Goal: Task Accomplishment & Management: Complete application form

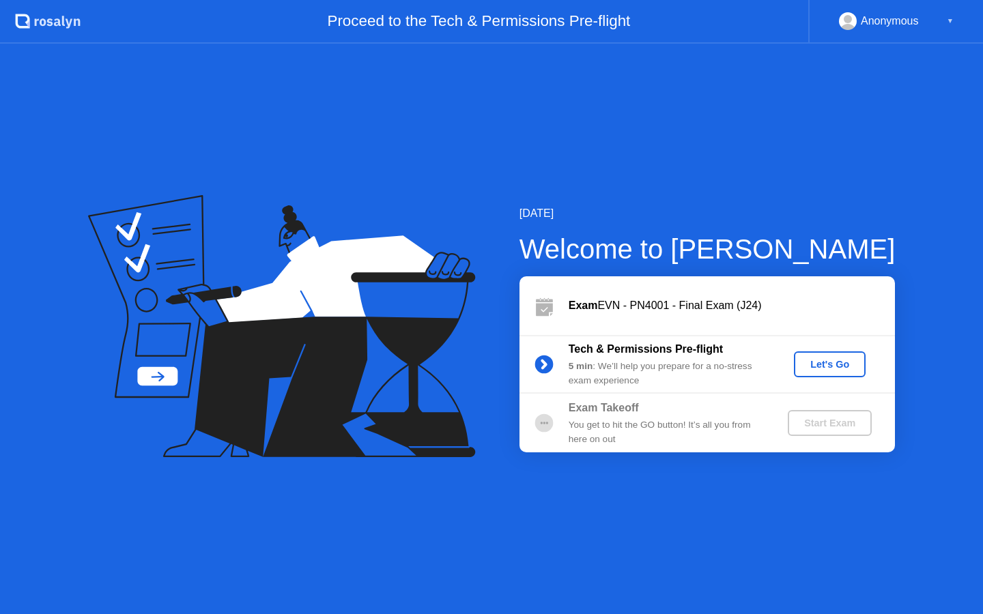
click at [833, 369] on div "Let's Go" at bounding box center [829, 364] width 61 height 11
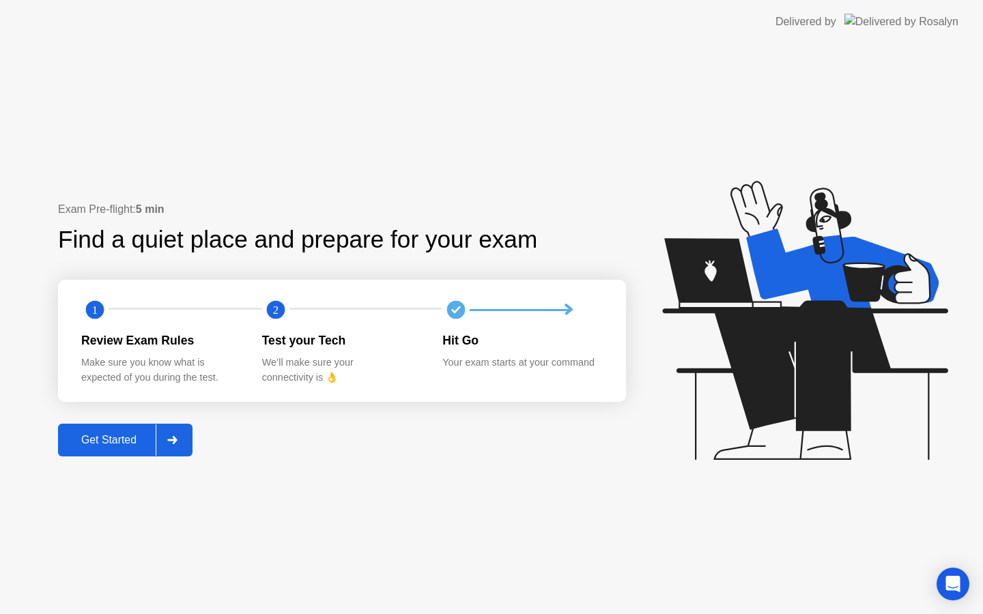
click at [173, 441] on icon at bounding box center [172, 440] width 10 height 8
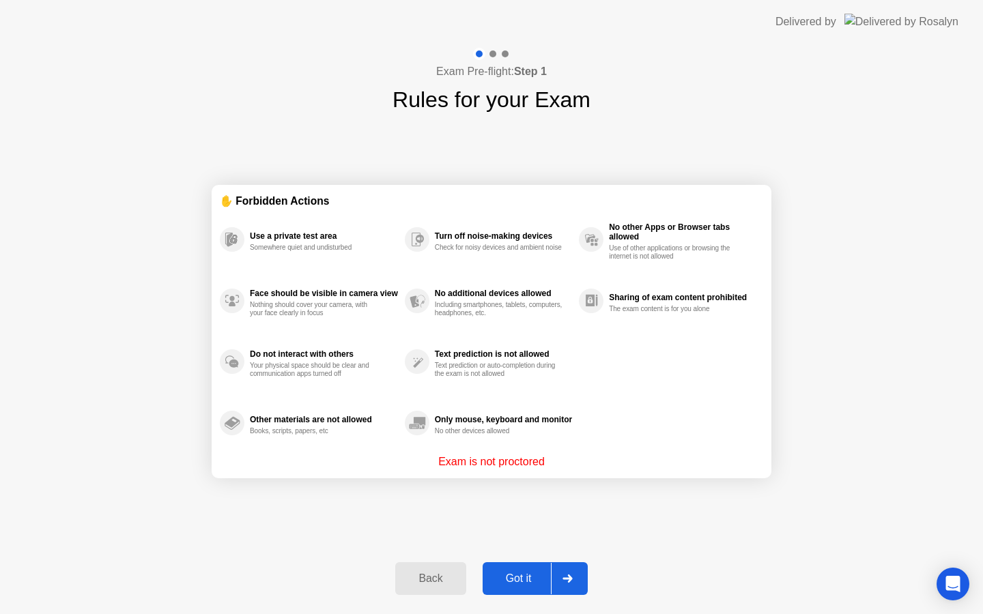
click at [500, 567] on button "Got it" at bounding box center [535, 578] width 105 height 33
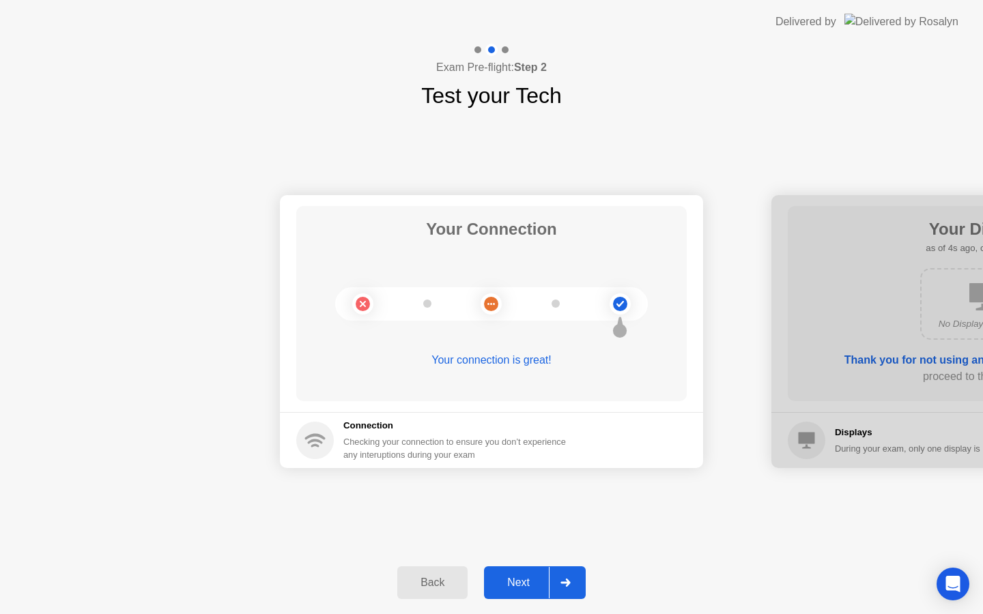
click at [529, 583] on div "Next" at bounding box center [518, 583] width 61 height 12
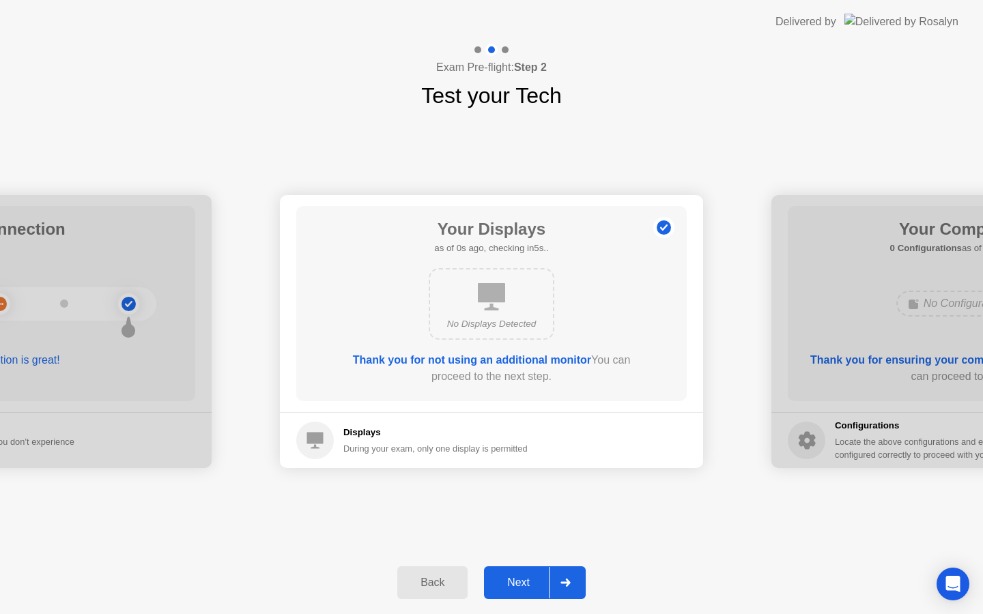
click at [530, 583] on div "Next" at bounding box center [518, 583] width 61 height 12
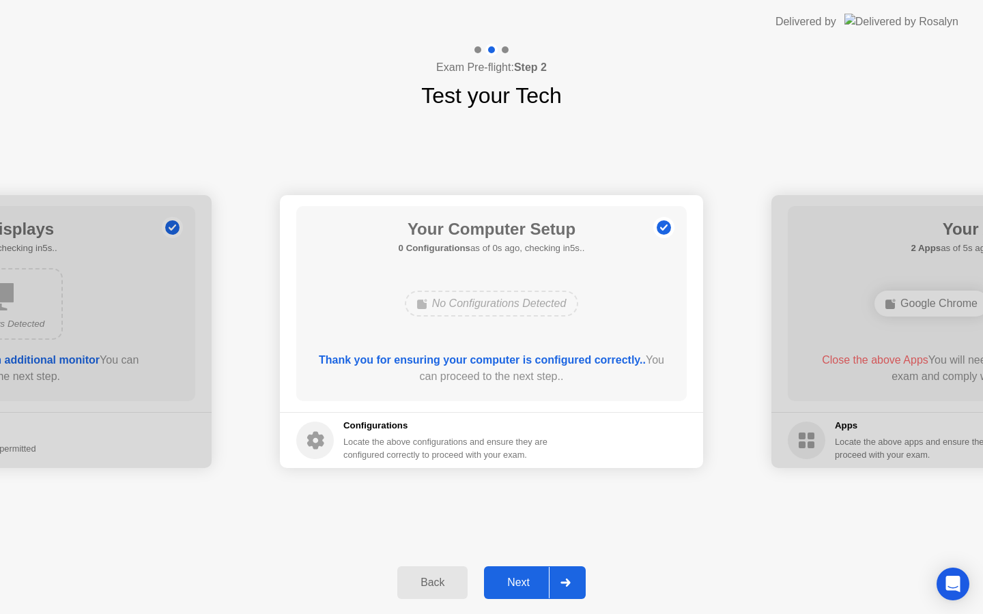
click at [530, 583] on div "Next" at bounding box center [518, 583] width 61 height 12
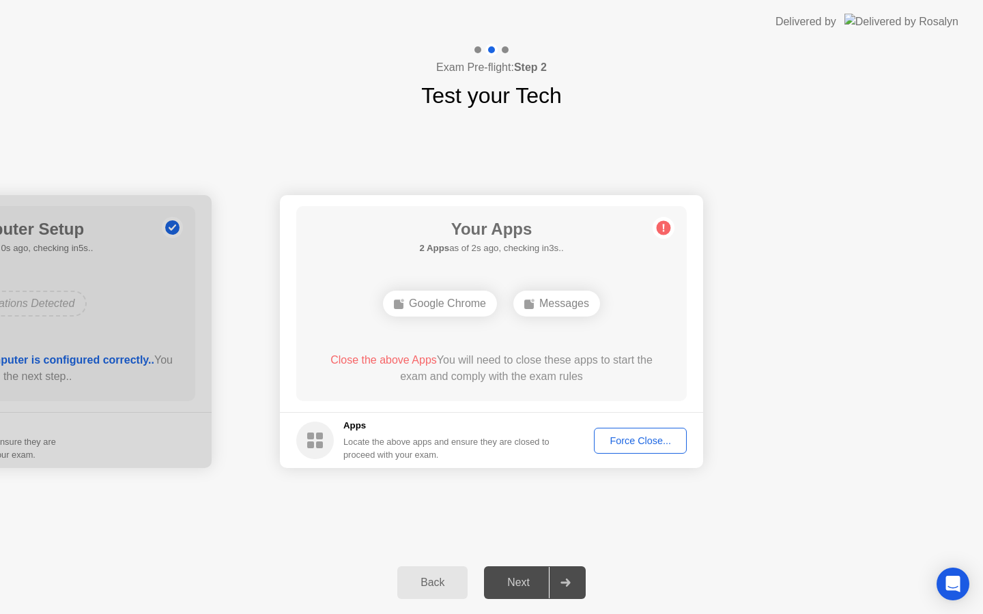
click at [618, 450] on button "Force Close..." at bounding box center [640, 441] width 93 height 26
click at [630, 445] on div "Force Close..." at bounding box center [640, 440] width 83 height 11
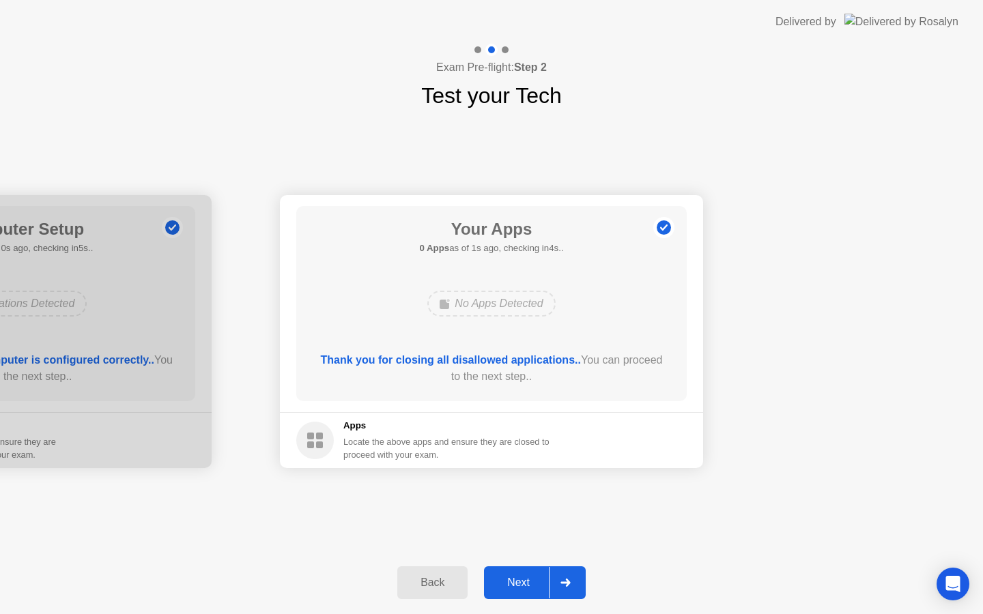
click at [571, 581] on div at bounding box center [565, 582] width 33 height 31
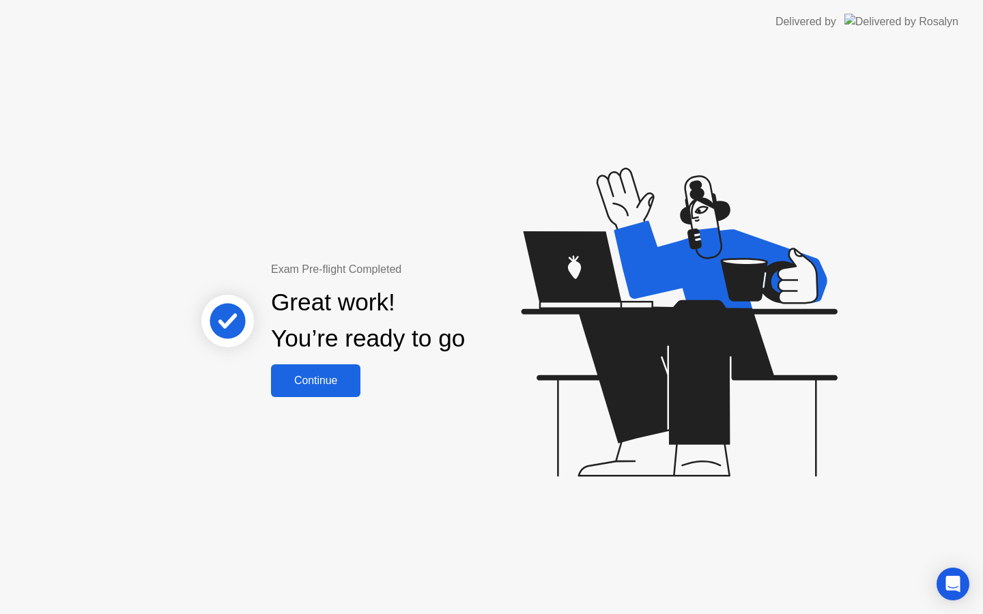
click at [306, 384] on div "Continue" at bounding box center [315, 381] width 81 height 12
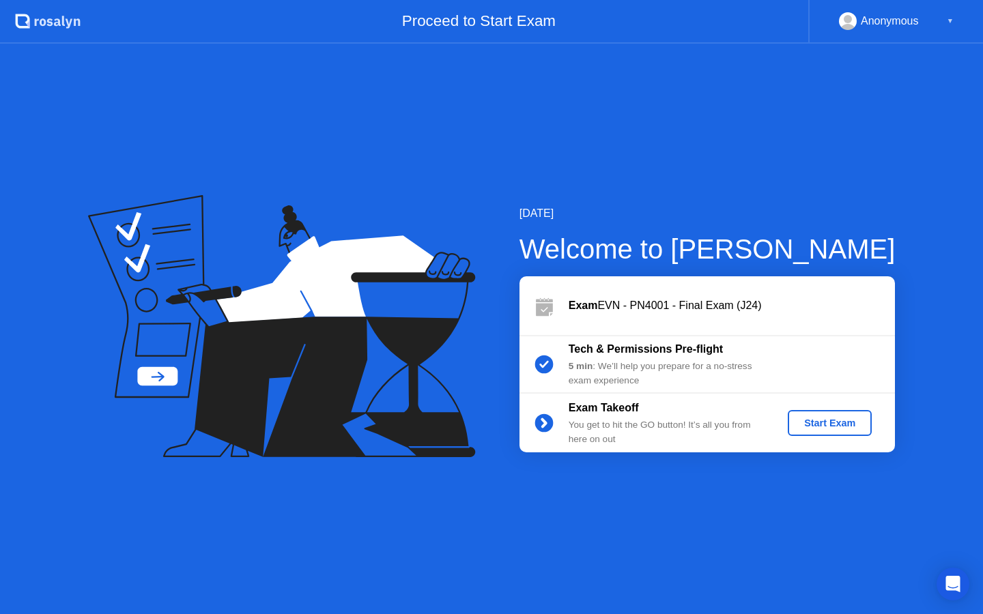
click at [844, 422] on div "Start Exam" at bounding box center [829, 423] width 73 height 11
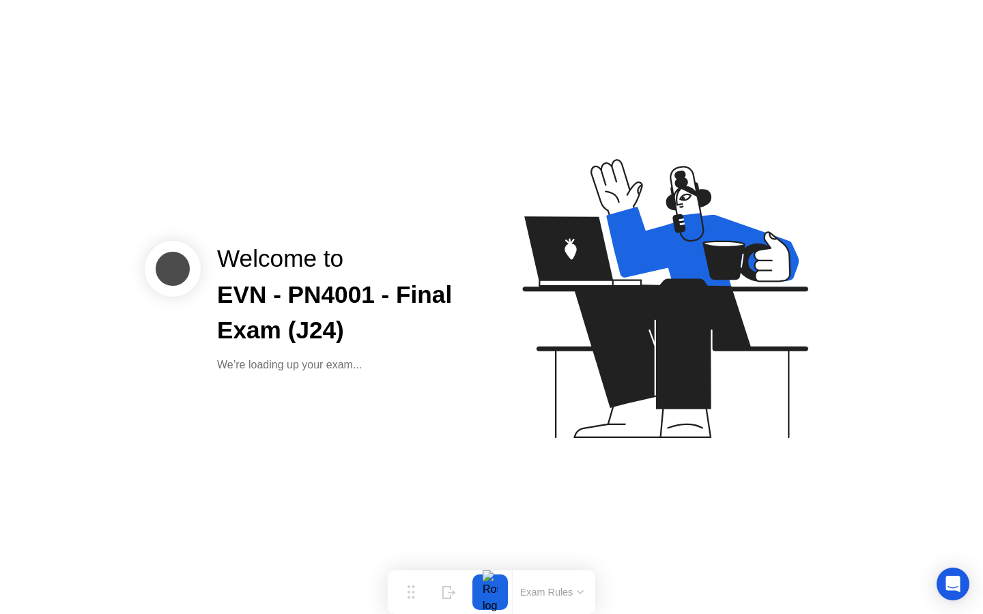
click at [708, 441] on icon at bounding box center [662, 304] width 352 height 349
